Goal: Find specific page/section

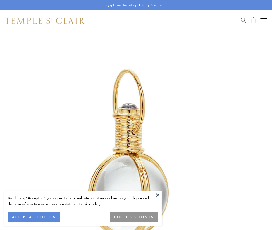
scroll to position [135, 0]
